Goal: Transaction & Acquisition: Obtain resource

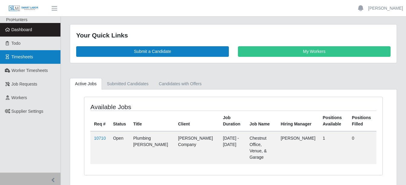
click at [37, 54] on link "Timesheets" at bounding box center [30, 57] width 60 height 14
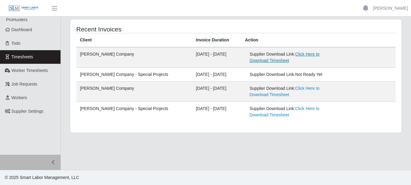
click at [291, 52] on link "Click Here to Download Timesheet" at bounding box center [284, 57] width 70 height 11
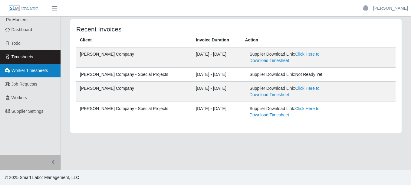
click at [41, 72] on span "Worker Timesheets" at bounding box center [29, 70] width 36 height 5
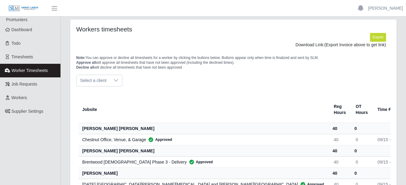
click at [105, 75] on span "Select a client" at bounding box center [93, 80] width 34 height 11
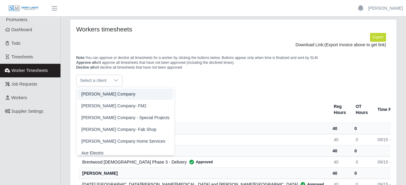
click at [105, 92] on span "[PERSON_NAME] Company" at bounding box center [108, 94] width 54 height 6
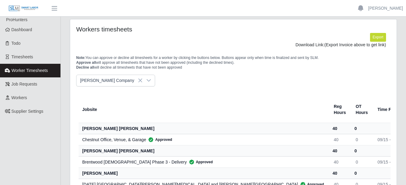
drag, startPoint x: 22, startPoint y: 52, endPoint x: 146, endPoint y: 50, distance: 123.4
click at [22, 52] on link "Timesheets" at bounding box center [30, 57] width 60 height 14
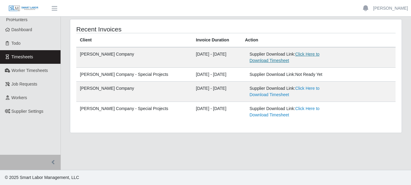
click at [312, 52] on link "Click Here to Download Timesheet" at bounding box center [284, 57] width 70 height 11
